Goal: Find specific page/section: Find specific page/section

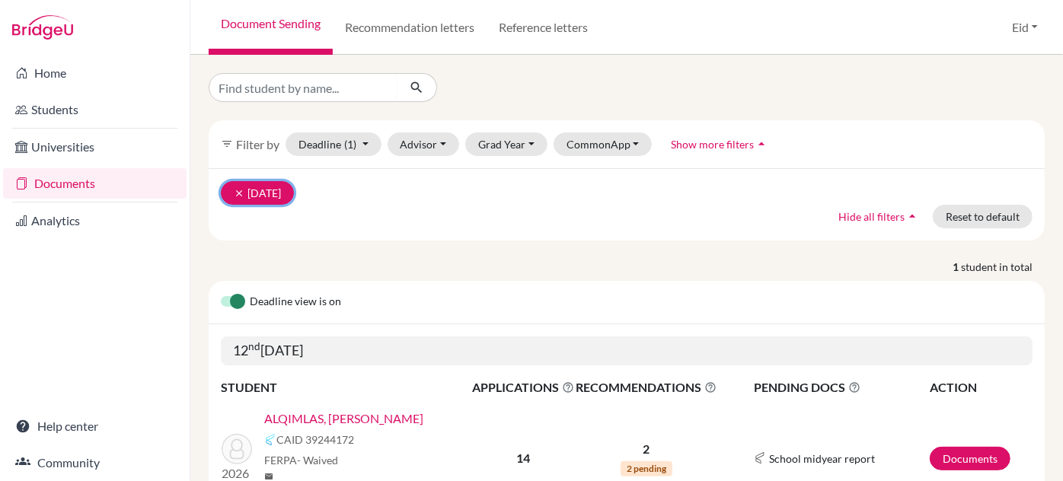
click at [244, 192] on icon "clear" at bounding box center [239, 193] width 11 height 11
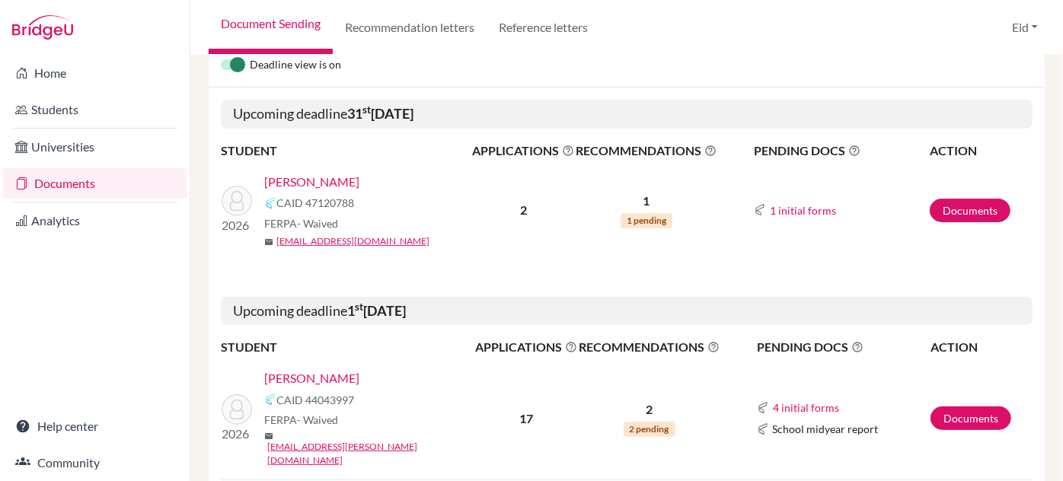
scroll to position [138, 0]
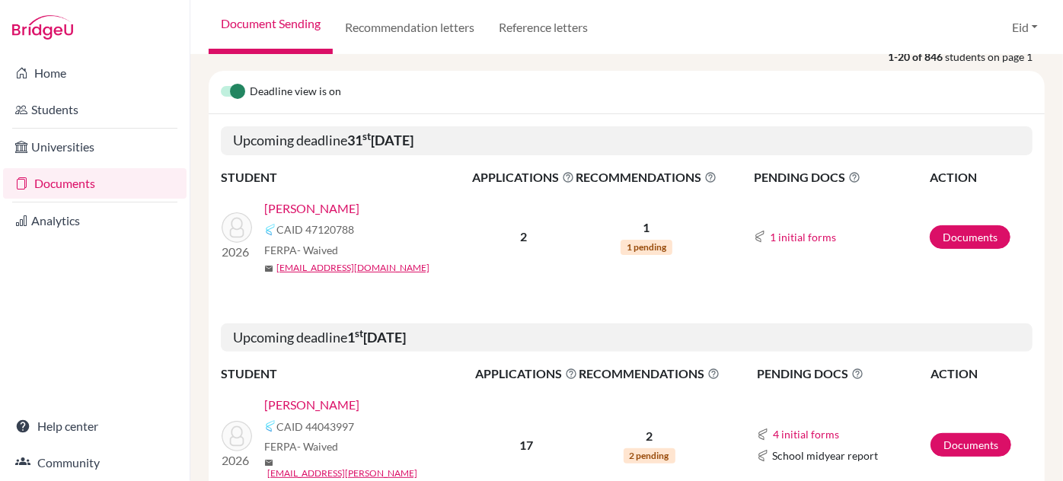
click at [89, 190] on link "Documents" at bounding box center [94, 183] width 183 height 30
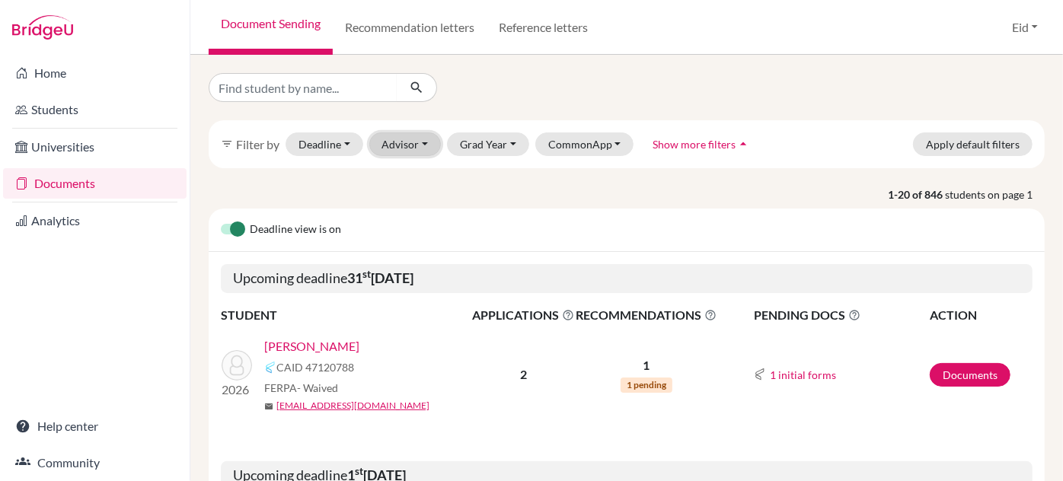
click at [429, 149] on button "Advisor" at bounding box center [405, 144] width 72 height 24
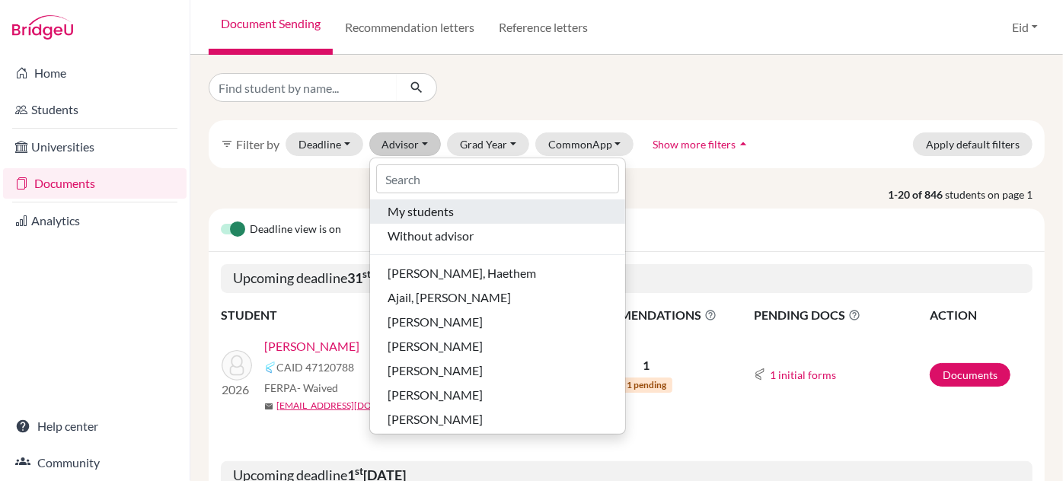
click at [416, 210] on span "My students" at bounding box center [421, 211] width 66 height 18
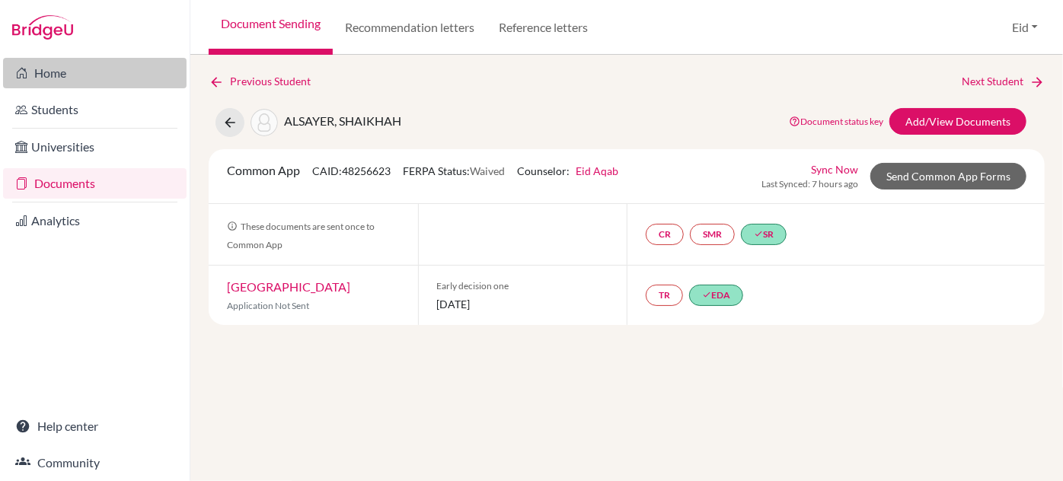
click at [75, 76] on link "Home" at bounding box center [94, 73] width 183 height 30
